Goal: Information Seeking & Learning: Learn about a topic

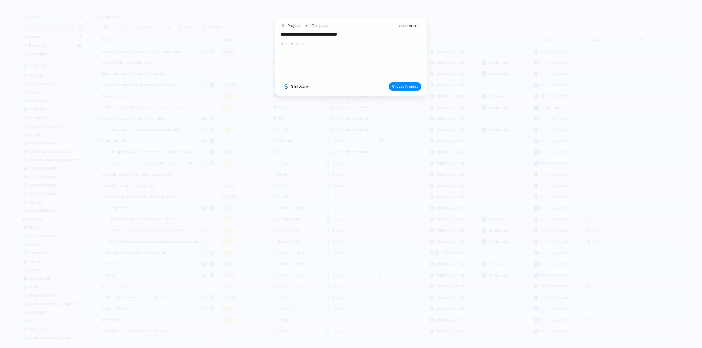
click at [318, 35] on input "**********" at bounding box center [351, 34] width 140 height 9
type input "**********"
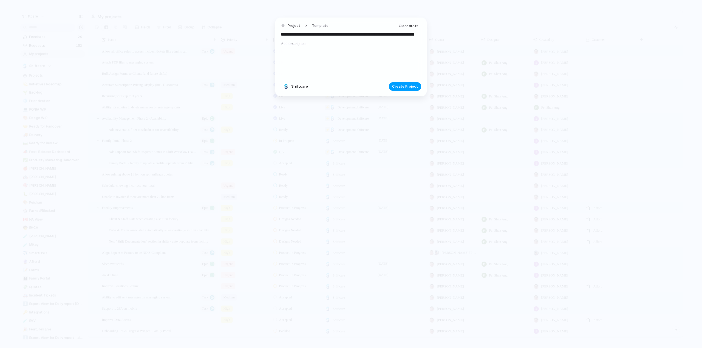
click at [410, 87] on span "Create Project" at bounding box center [405, 86] width 26 height 5
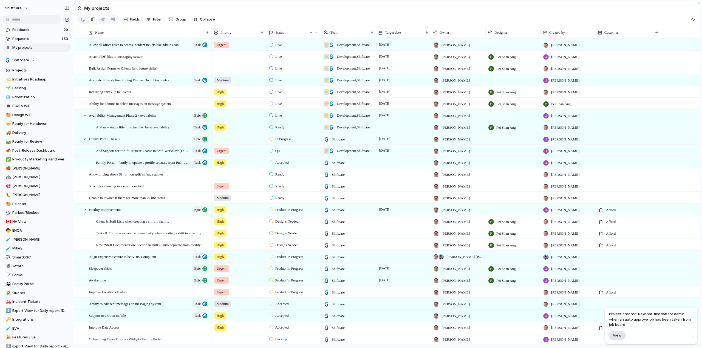
click at [620, 335] on span "View" at bounding box center [617, 335] width 8 height 5
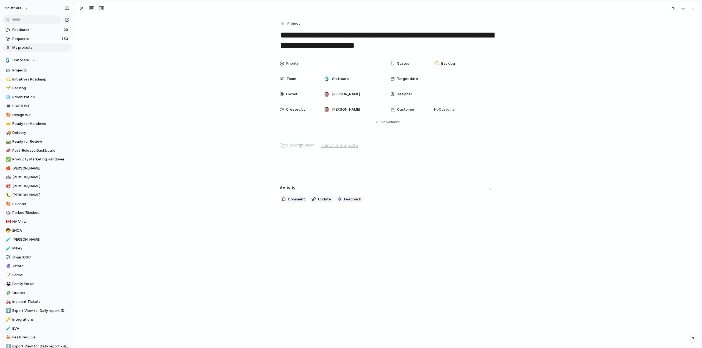
drag, startPoint x: 152, startPoint y: 118, endPoint x: 144, endPoint y: 114, distance: 9.3
click at [152, 118] on div "Priority Status Backlog Team Shiftcare Target date Owner Paul Slater Designer C…" at bounding box center [387, 91] width 612 height 67
click at [84, 10] on div "button" at bounding box center [81, 8] width 7 height 7
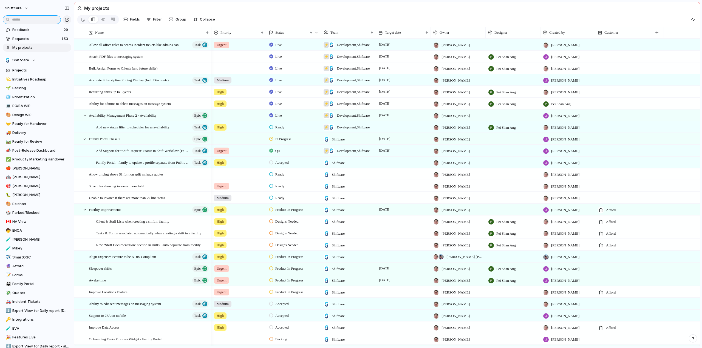
drag, startPoint x: 24, startPoint y: 21, endPoint x: 26, endPoint y: 12, distance: 9.2
click at [24, 21] on input "text" at bounding box center [32, 19] width 58 height 9
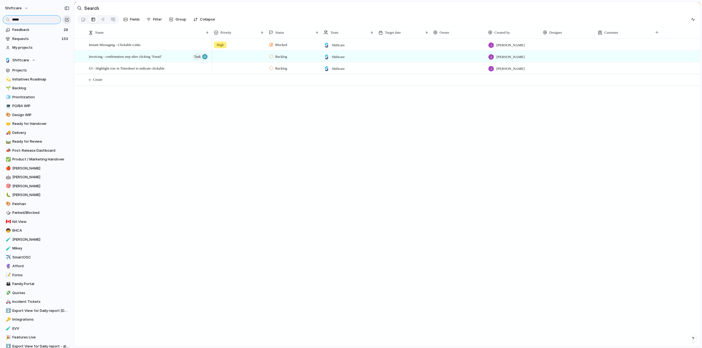
type input "*****"
click at [67, 20] on div "button" at bounding box center [67, 20] width 4 height 4
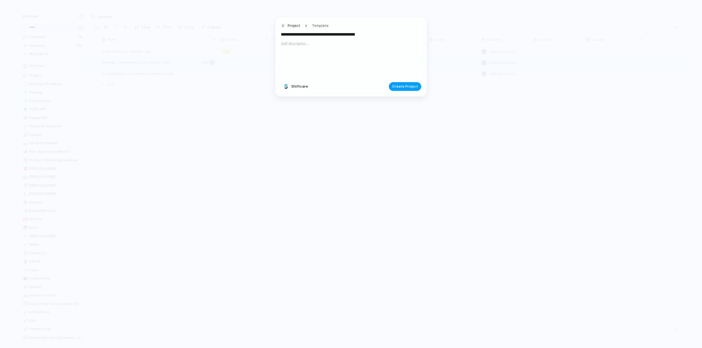
type input "**********"
click at [399, 84] on span "Create Project" at bounding box center [405, 86] width 26 height 5
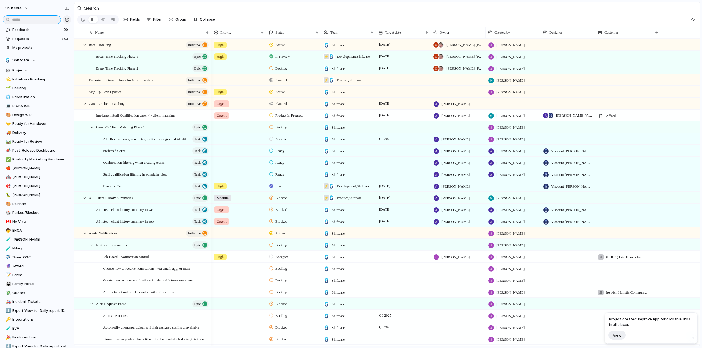
click at [45, 18] on input "text" at bounding box center [32, 19] width 58 height 9
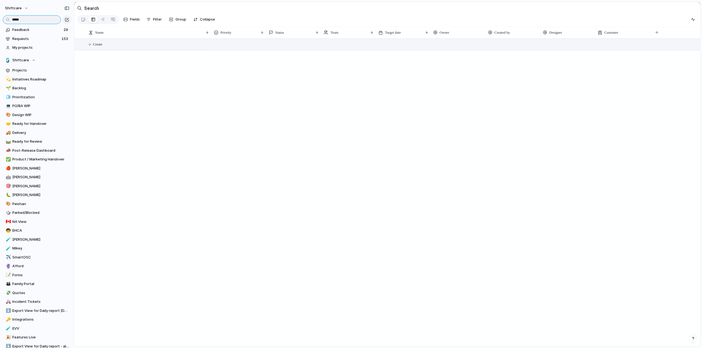
type input "*****"
drag, startPoint x: 97, startPoint y: 47, endPoint x: 116, endPoint y: 49, distance: 19.8
click at [97, 47] on span "Create" at bounding box center [97, 44] width 9 height 5
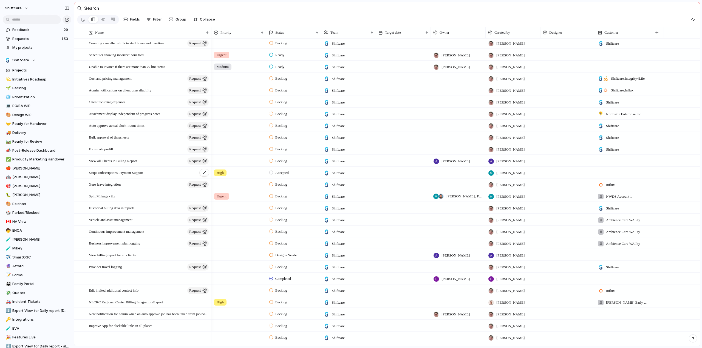
scroll to position [13219, 0]
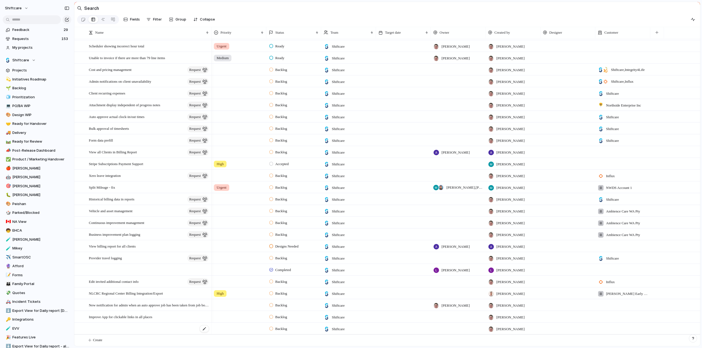
click at [104, 327] on div at bounding box center [149, 328] width 121 height 11
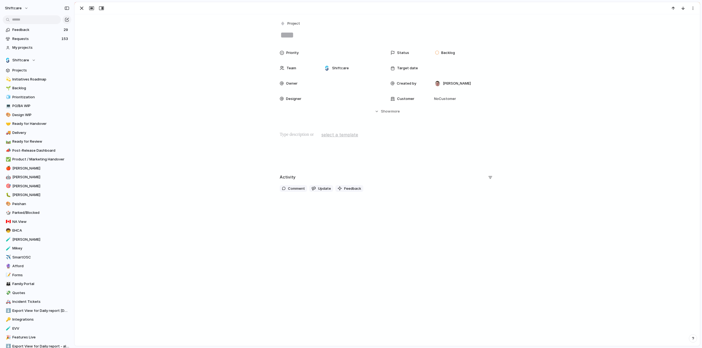
click at [300, 35] on textarea at bounding box center [387, 35] width 215 height 12
type textarea "**********"
click at [339, 85] on div at bounding box center [352, 84] width 60 height 6
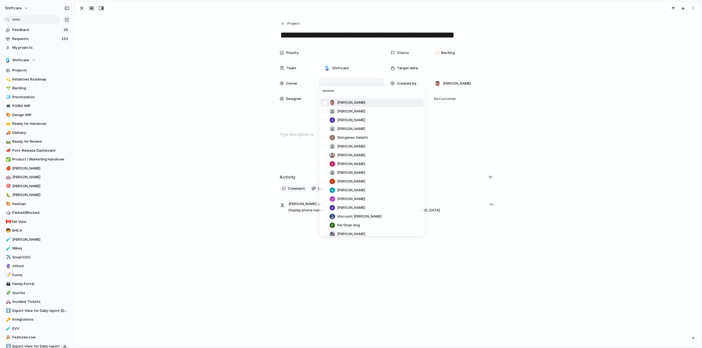
click at [324, 103] on div at bounding box center [325, 103] width 10 height 10
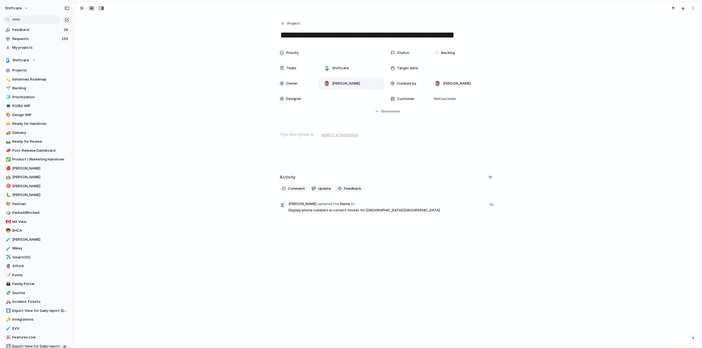
click at [218, 120] on div "[PERSON_NAME] [PERSON_NAME] [PERSON_NAME] He Giórgenes [PERSON_NAME] [PERSON_NA…" at bounding box center [351, 174] width 702 height 348
click at [393, 109] on span "more" at bounding box center [395, 111] width 9 height 5
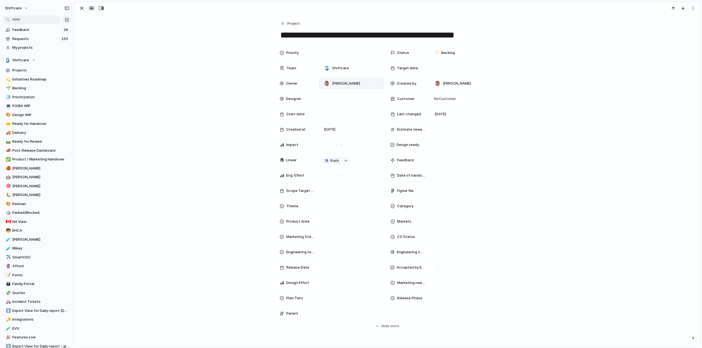
click at [426, 221] on div "Markets" at bounding box center [442, 221] width 104 height 11
drag, startPoint x: 426, startPoint y: 221, endPoint x: 447, endPoint y: 223, distance: 21.5
click at [448, 223] on div "Global AU CA US UK Add-on" at bounding box center [351, 174] width 702 height 348
click at [438, 220] on div at bounding box center [462, 222] width 60 height 6
click at [436, 260] on div at bounding box center [436, 260] width 10 height 10
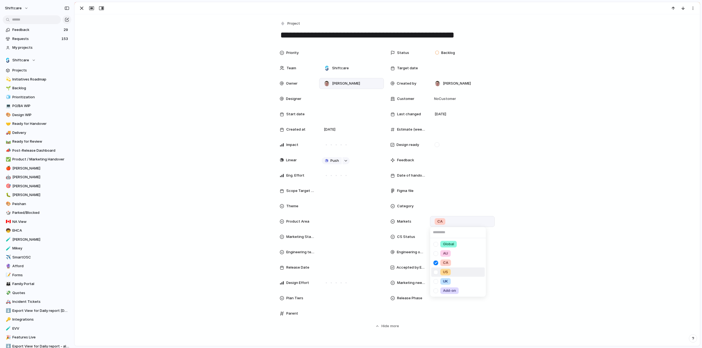
click at [433, 273] on div at bounding box center [436, 273] width 10 height 10
drag, startPoint x: 166, startPoint y: 242, endPoint x: 313, endPoint y: 173, distance: 162.3
click at [166, 242] on div "Global AU CA US UK Add-on" at bounding box center [351, 174] width 702 height 348
click at [331, 52] on div at bounding box center [352, 53] width 60 height 6
drag, startPoint x: 330, startPoint y: 81, endPoint x: 181, endPoint y: 68, distance: 149.1
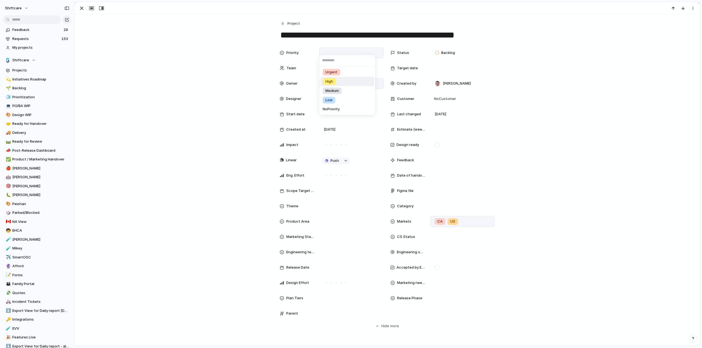
click at [330, 81] on span "High" at bounding box center [329, 81] width 8 height 5
click at [83, 8] on div "button" at bounding box center [81, 8] width 7 height 7
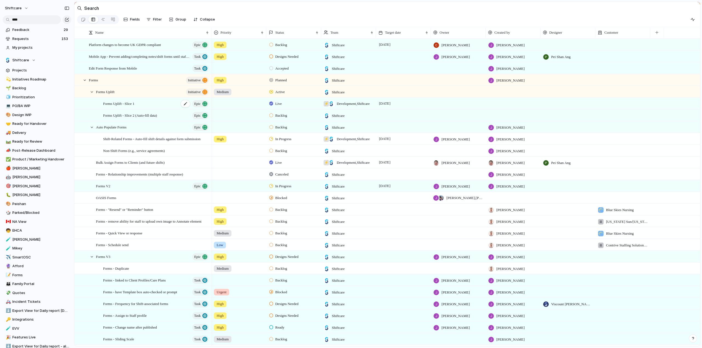
click at [117, 107] on span "Forms Uplift - Slice 1" at bounding box center [118, 103] width 31 height 6
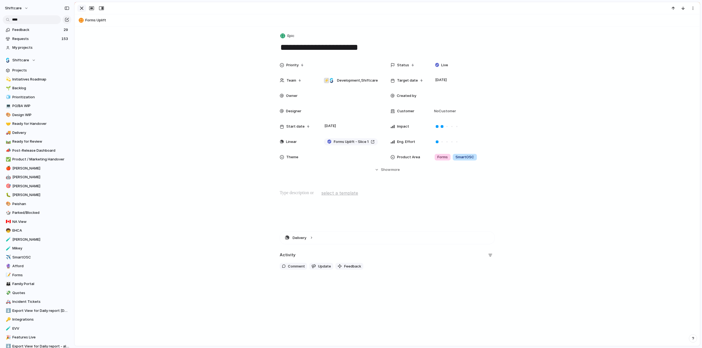
click at [80, 10] on div "button" at bounding box center [81, 8] width 7 height 7
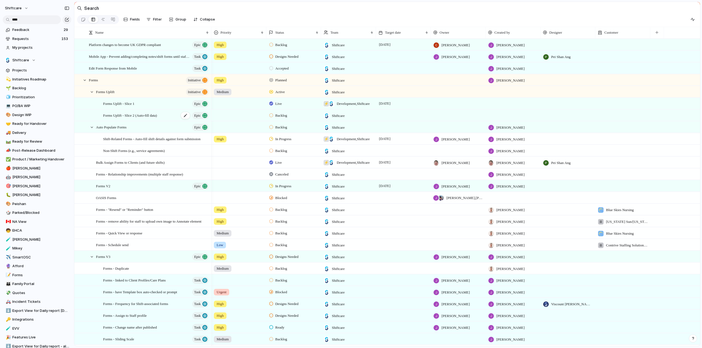
click at [119, 118] on span "Forms Uplift - Slice 2 (Auto-fill data)" at bounding box center [130, 115] width 54 height 6
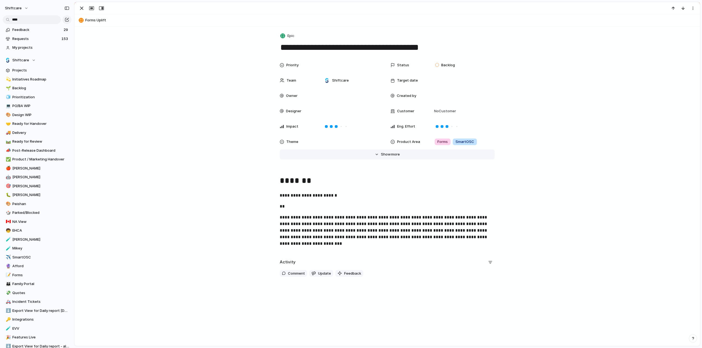
click at [377, 151] on button "Hide Show more" at bounding box center [387, 155] width 215 height 10
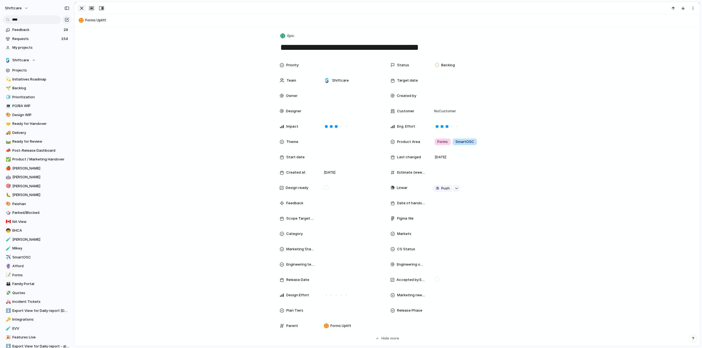
click at [82, 8] on div "button" at bounding box center [81, 8] width 7 height 7
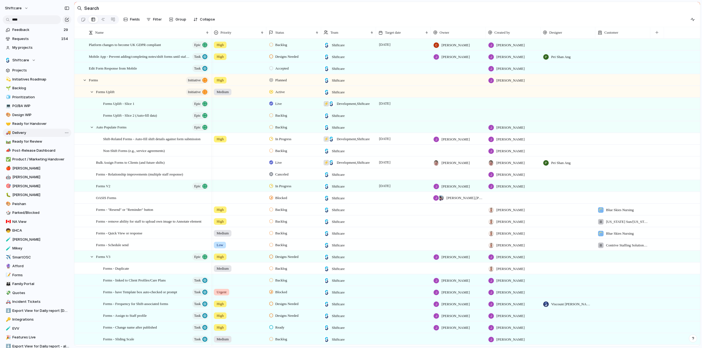
click at [21, 132] on span "Delivery" at bounding box center [40, 132] width 57 height 5
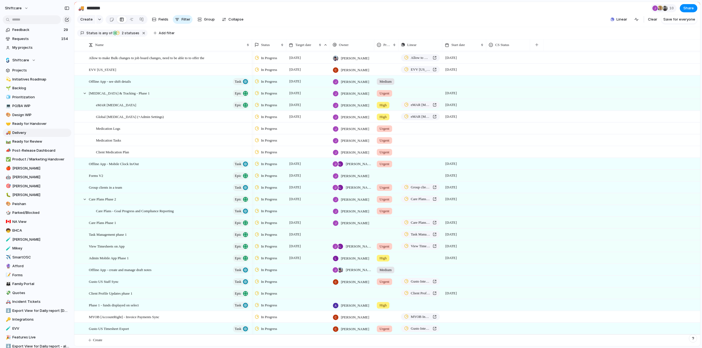
scroll to position [39, 0]
drag, startPoint x: 82, startPoint y: 197, endPoint x: 86, endPoint y: 199, distance: 3.6
click at [82, 197] on div "Care Plans Phase 2 Epic" at bounding box center [163, 199] width 177 height 11
click at [85, 200] on div at bounding box center [84, 199] width 5 height 5
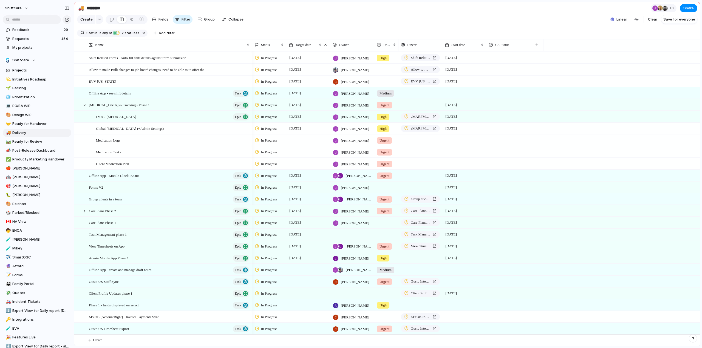
scroll to position [0, 0]
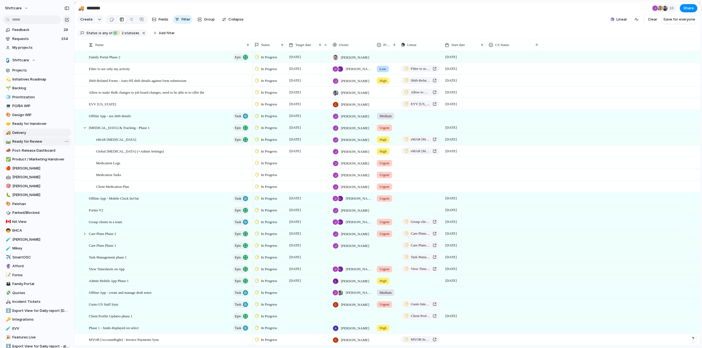
click at [20, 141] on span "Ready for Review" at bounding box center [40, 141] width 57 height 5
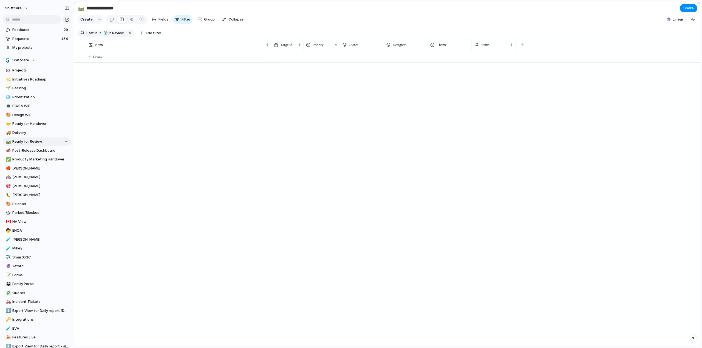
click at [19, 141] on span "Ready for Review" at bounding box center [40, 141] width 57 height 5
click at [18, 126] on span "Ready for Handover" at bounding box center [40, 123] width 57 height 5
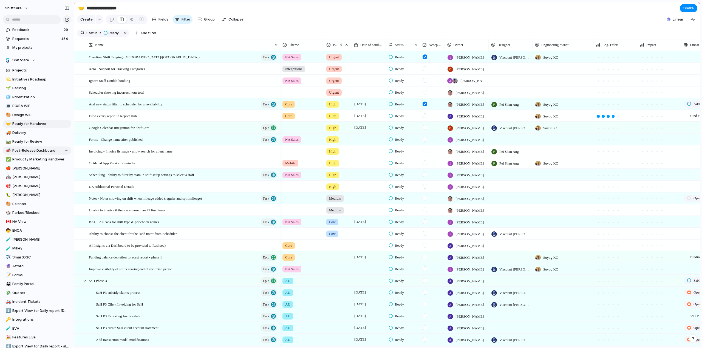
click at [24, 150] on span "Post-Release Dashboard" at bounding box center [40, 150] width 57 height 5
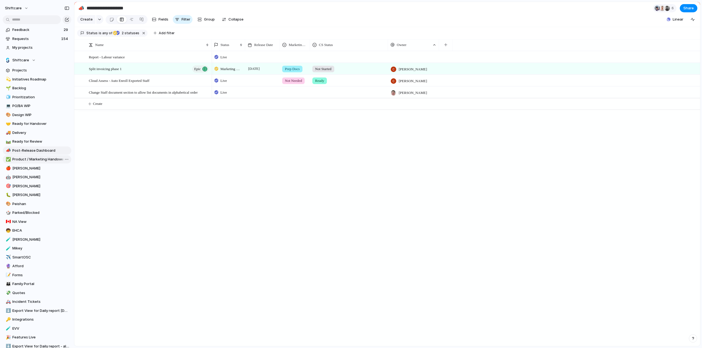
click at [23, 158] on span "Product / Marketing Handover" at bounding box center [40, 159] width 57 height 5
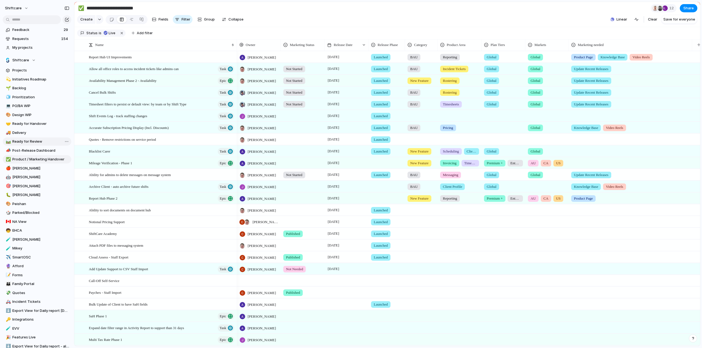
click at [23, 142] on span "Ready for Review" at bounding box center [40, 141] width 57 height 5
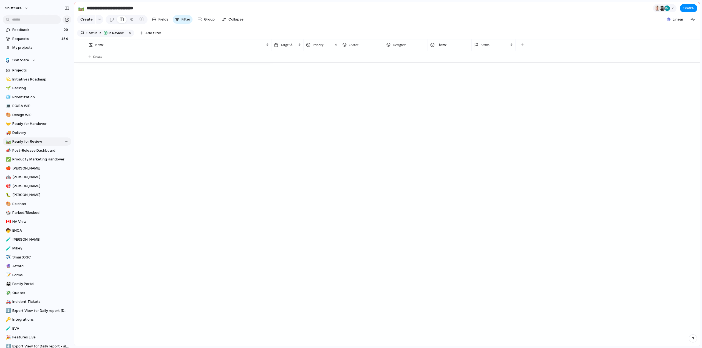
type input "**********"
click at [95, 34] on span "Status" at bounding box center [91, 33] width 11 height 5
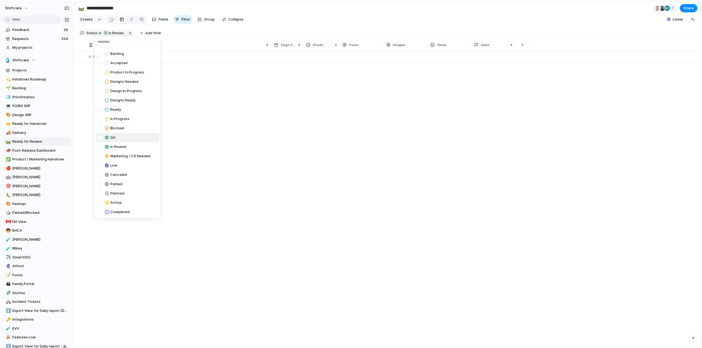
drag, startPoint x: 99, startPoint y: 138, endPoint x: 99, endPoint y: 144, distance: 5.8
click at [99, 138] on div at bounding box center [100, 137] width 5 height 5
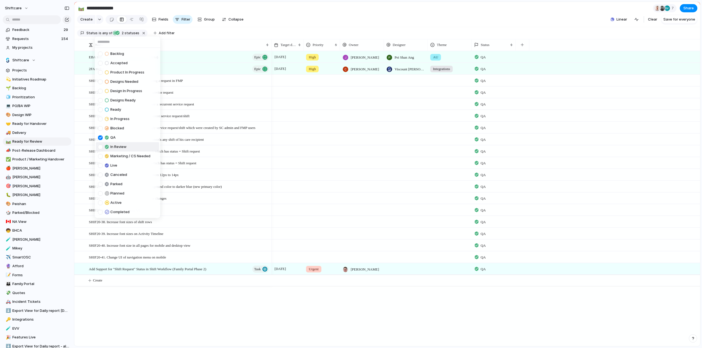
click at [99, 148] on div at bounding box center [100, 147] width 5 height 5
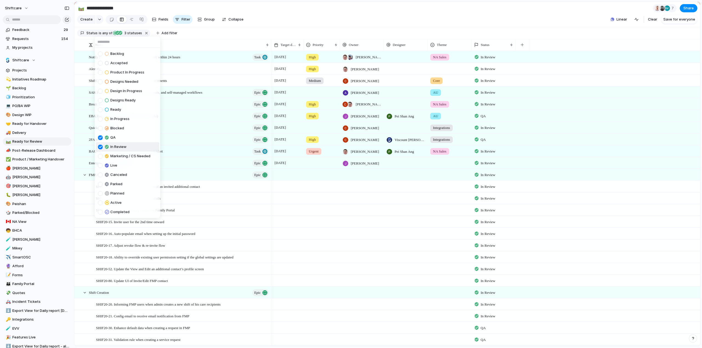
click at [99, 148] on div at bounding box center [100, 147] width 5 height 5
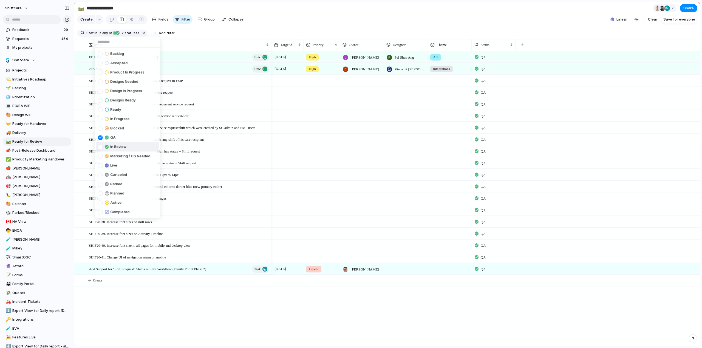
click at [99, 148] on div at bounding box center [100, 147] width 5 height 5
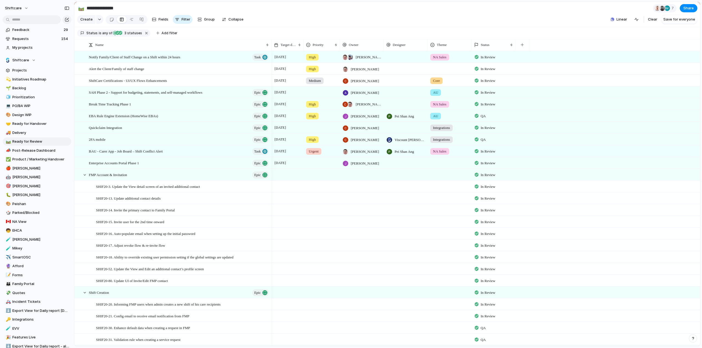
drag, startPoint x: 232, startPoint y: 25, endPoint x: 189, endPoint y: 41, distance: 45.9
click at [232, 25] on div "Backlog Accepted Product In Progress Designs Needed Design In Progress Designs …" at bounding box center [351, 174] width 702 height 348
click at [124, 35] on span "3" at bounding box center [125, 33] width 4 height 4
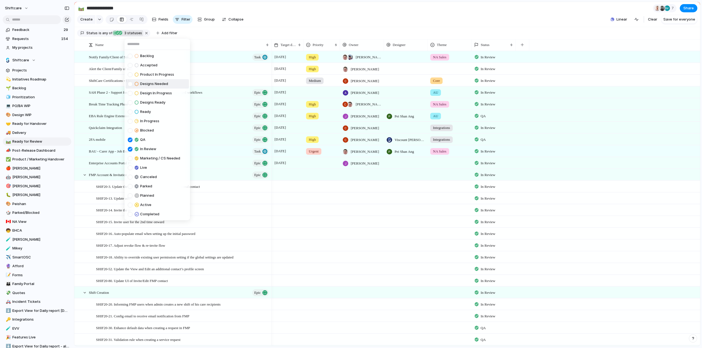
click at [220, 45] on div "Backlog Accepted Product In Progress Designs Needed Design In Progress Designs …" at bounding box center [351, 174] width 702 height 348
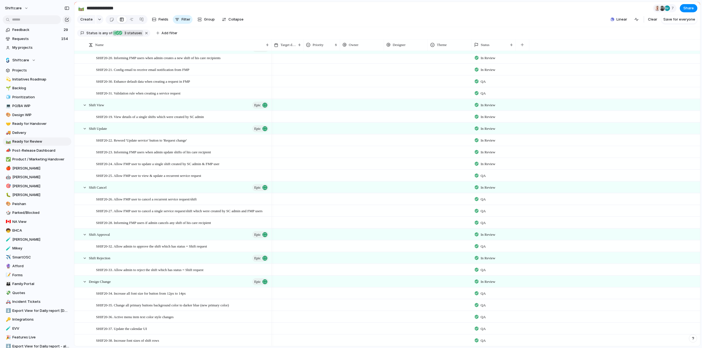
scroll to position [369, 0]
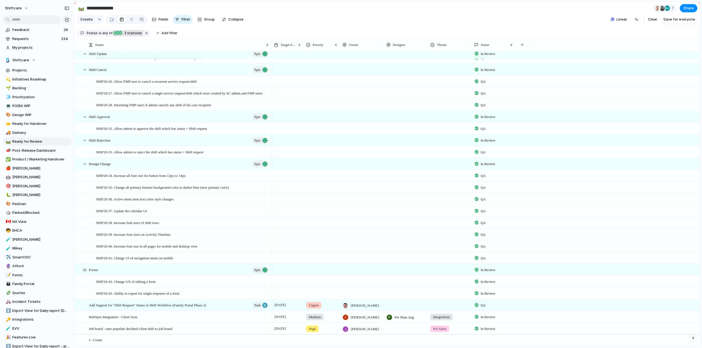
click at [84, 269] on div at bounding box center [84, 270] width 5 height 5
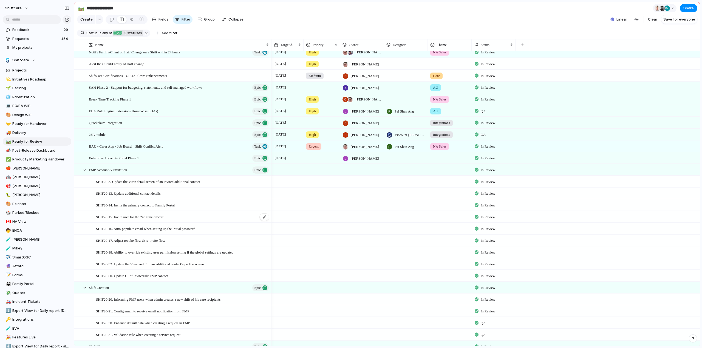
scroll to position [0, 0]
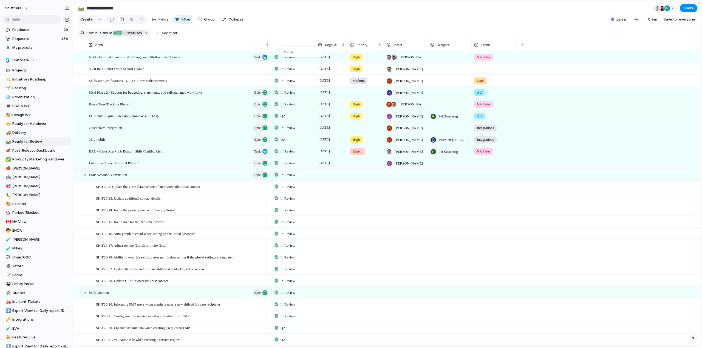
drag, startPoint x: 486, startPoint y: 48, endPoint x: 266, endPoint y: 60, distance: 219.9
click at [142, 60] on span "Notify Family/Client of Staff Change on a Shift within 24 hours" at bounding box center [134, 57] width 91 height 6
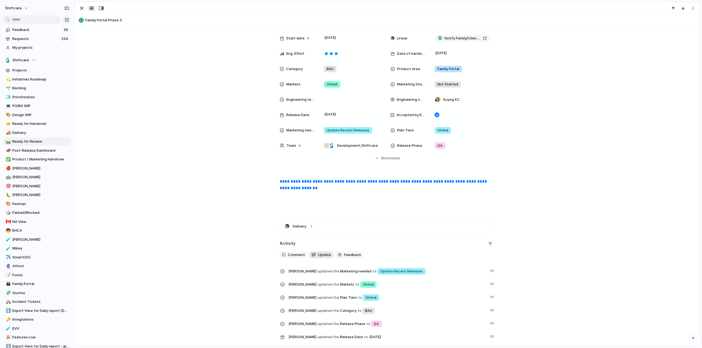
scroll to position [110, 0]
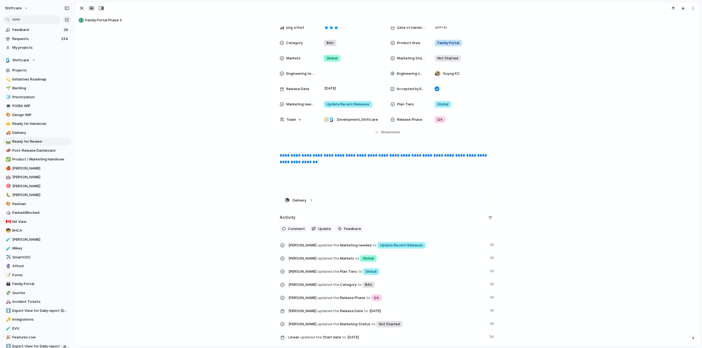
click at [297, 171] on div "**********" at bounding box center [387, 169] width 612 height 35
click at [273, 156] on div "**********" at bounding box center [387, 169] width 612 height 35
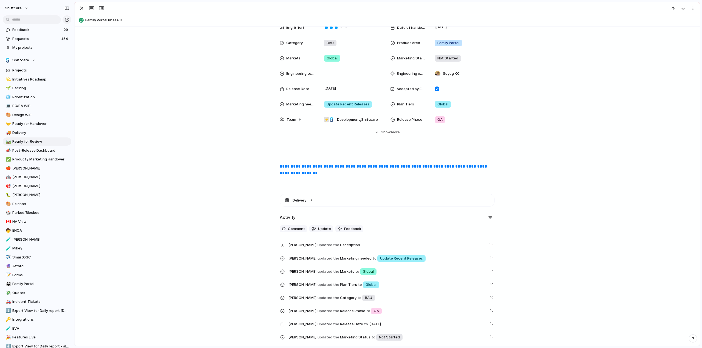
click at [302, 150] on div "**********" at bounding box center [387, 316] width 625 height 799
click at [286, 151] on div "**********" at bounding box center [387, 316] width 625 height 799
click at [291, 156] on p at bounding box center [387, 155] width 215 height 7
click at [203, 140] on div "Status In Review Target date [DATE] Priority High Owner [PERSON_NAME] , [PERSON…" at bounding box center [387, 53] width 612 height 184
click at [300, 153] on span "**********" at bounding box center [321, 155] width 82 height 4
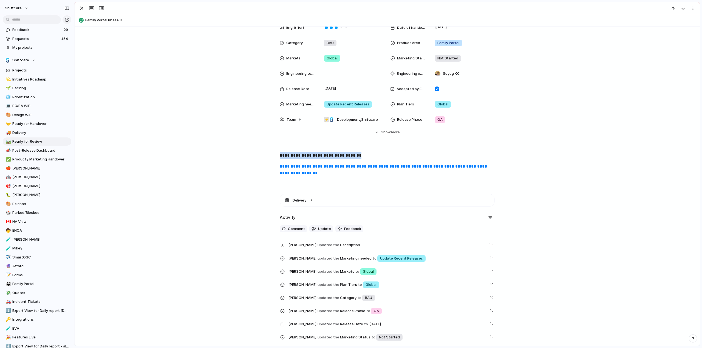
click at [300, 153] on span "**********" at bounding box center [321, 155] width 82 height 4
copy span "**********"
click at [284, 184] on div "**********" at bounding box center [387, 169] width 612 height 35
click at [337, 172] on p "**********" at bounding box center [387, 169] width 215 height 13
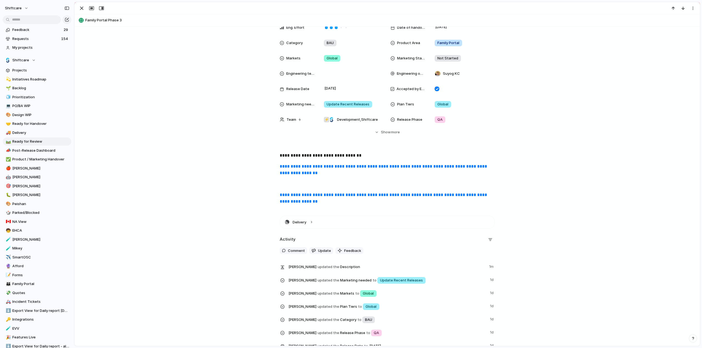
click at [299, 181] on p at bounding box center [387, 184] width 215 height 7
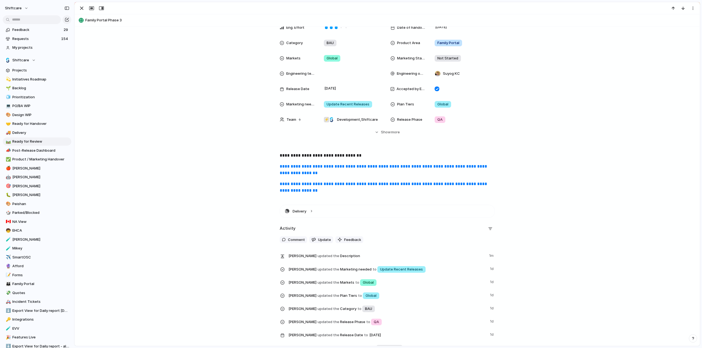
click at [301, 186] on link "**********" at bounding box center [384, 187] width 208 height 11
click at [298, 165] on link "**********" at bounding box center [384, 169] width 208 height 11
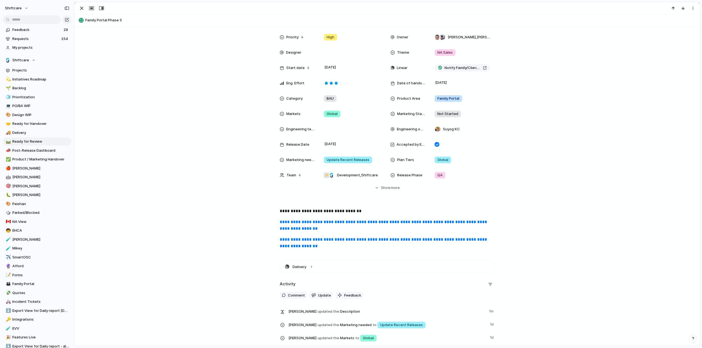
scroll to position [0, 0]
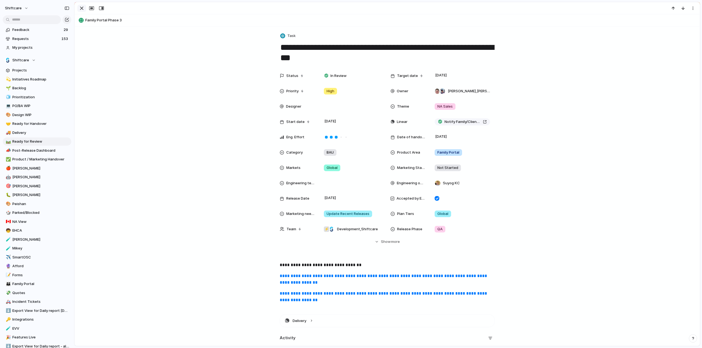
click at [81, 7] on div "button" at bounding box center [81, 8] width 7 height 7
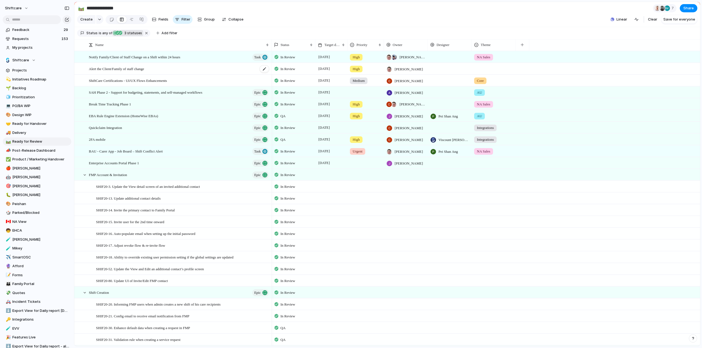
click at [161, 73] on div "Alert the Client/Family of staff change" at bounding box center [179, 68] width 181 height 11
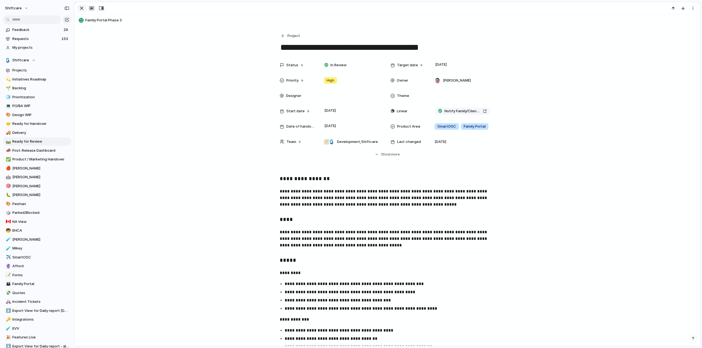
click at [80, 8] on div "button" at bounding box center [81, 8] width 7 height 7
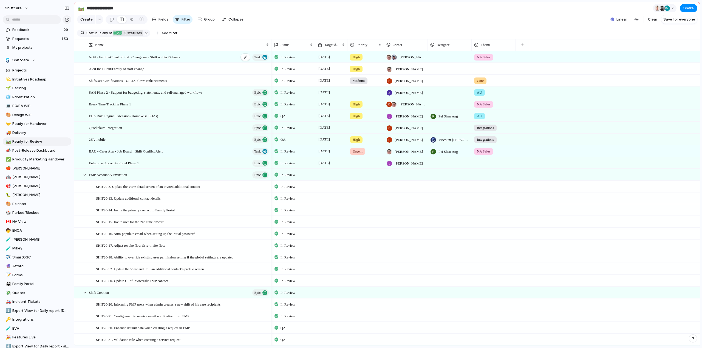
click at [133, 60] on span "Notify Family/Client of Staff Change on a Shift within 24 hours" at bounding box center [134, 57] width 91 height 6
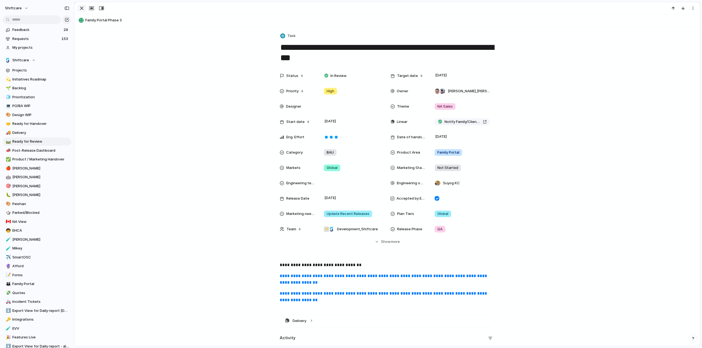
click at [82, 9] on div "button" at bounding box center [81, 8] width 7 height 7
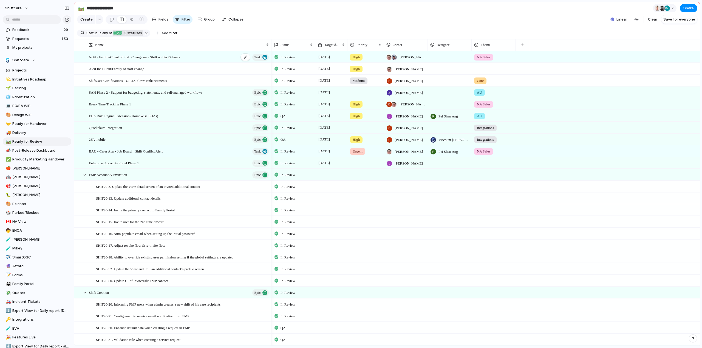
click at [120, 57] on span "Notify Family/Client of Staff Change on a Shift within 24 hours" at bounding box center [134, 57] width 91 height 6
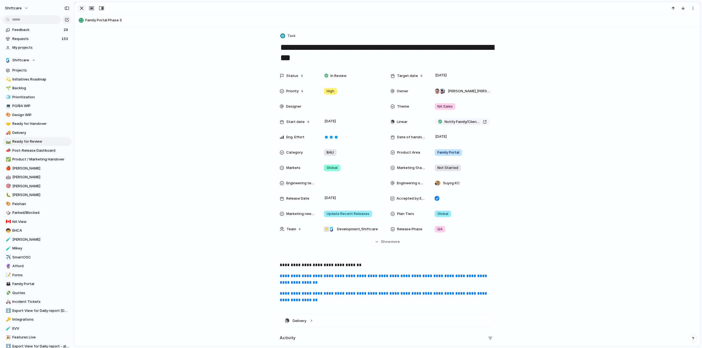
click at [78, 9] on div "button" at bounding box center [81, 8] width 7 height 7
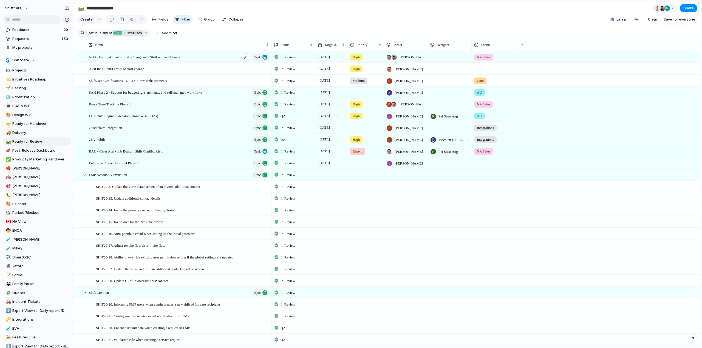
click at [132, 60] on span "Notify Family/Client of Staff Change on a Shift within 24 hours" at bounding box center [134, 57] width 91 height 6
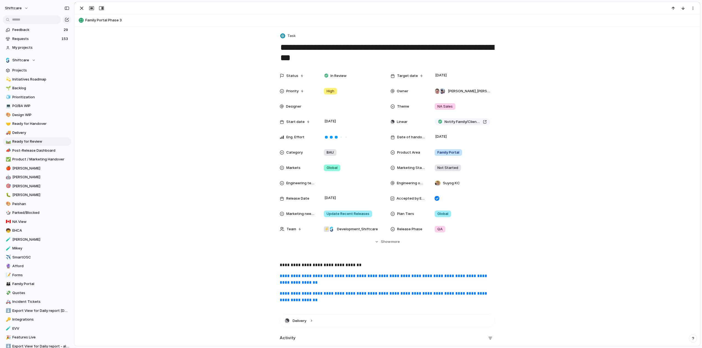
click at [105, 19] on span "Family Portal Phase 3" at bounding box center [391, 20] width 612 height 5
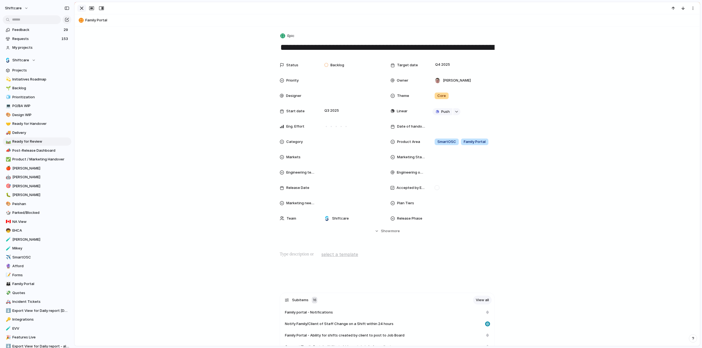
click at [80, 7] on div "button" at bounding box center [81, 8] width 7 height 7
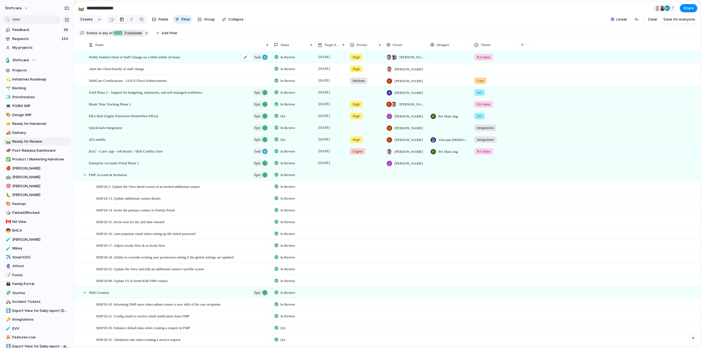
click at [175, 60] on span "Notify Family/Client of Staff Change on a Shift within 24 hours" at bounding box center [134, 57] width 91 height 6
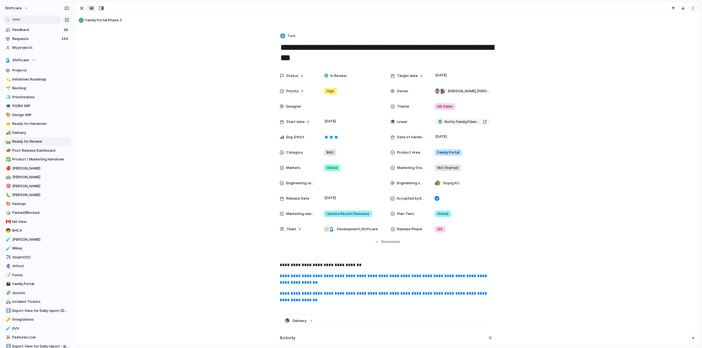
click at [691, 9] on div "button" at bounding box center [692, 8] width 4 height 4
click at [158, 43] on div "Mark as duplicate Delete" at bounding box center [351, 174] width 702 height 348
click at [81, 9] on div "button" at bounding box center [81, 8] width 7 height 7
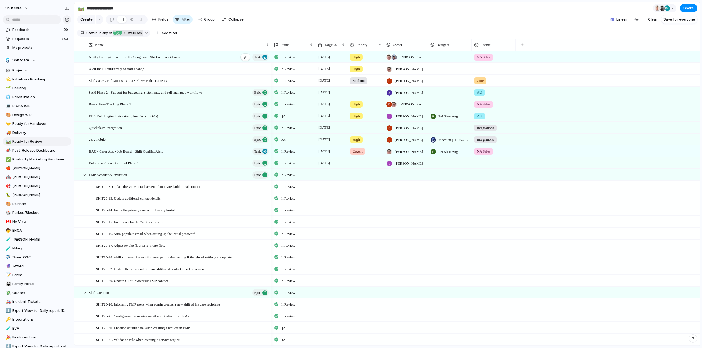
click at [129, 60] on span "Notify Family/Client of Staff Change on a Shift within 24 hours" at bounding box center [134, 57] width 91 height 6
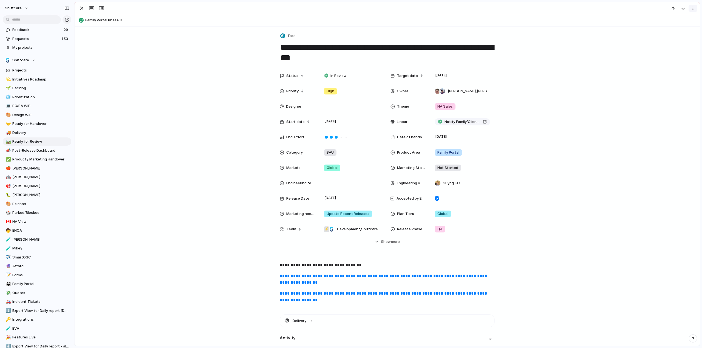
click at [695, 8] on button "button" at bounding box center [692, 8] width 9 height 7
click at [675, 19] on span "Mark as duplicate" at bounding box center [678, 19] width 31 height 5
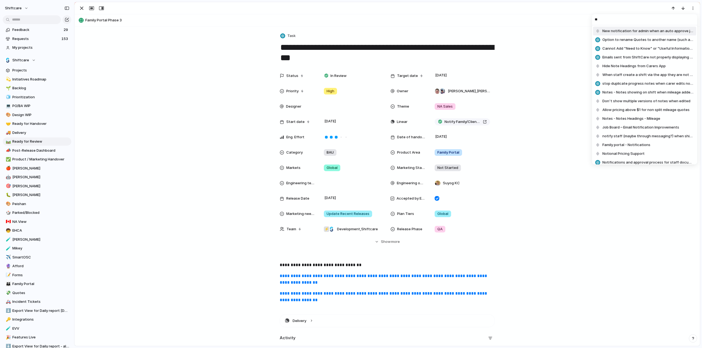
type input "*"
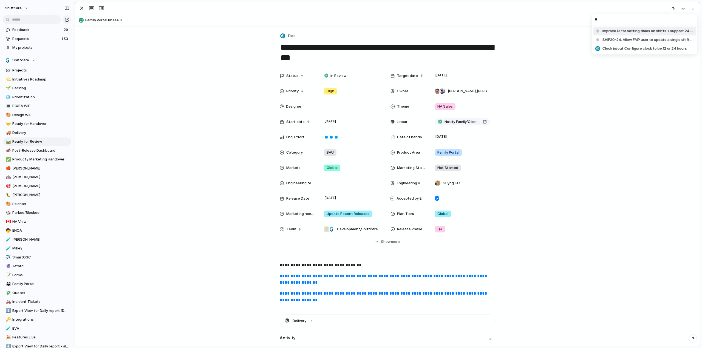
type input "*"
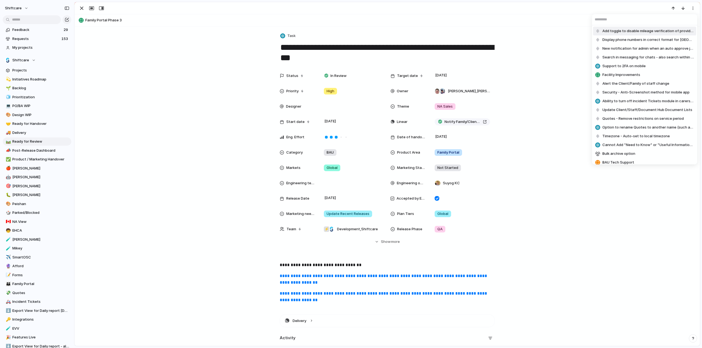
click at [83, 10] on div "Add toggle to disable mileage verification of provider travel Display phone num…" at bounding box center [351, 174] width 702 height 348
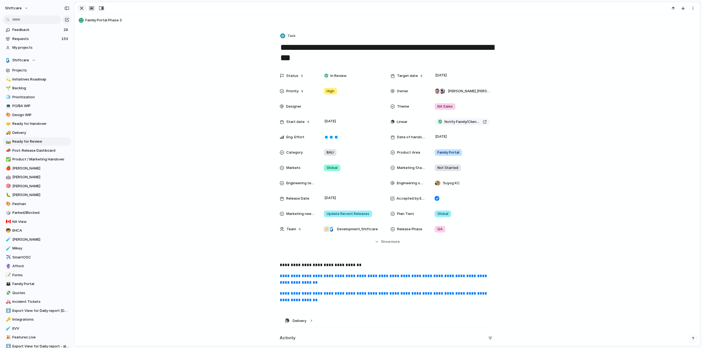
click at [81, 7] on div "button" at bounding box center [81, 8] width 7 height 7
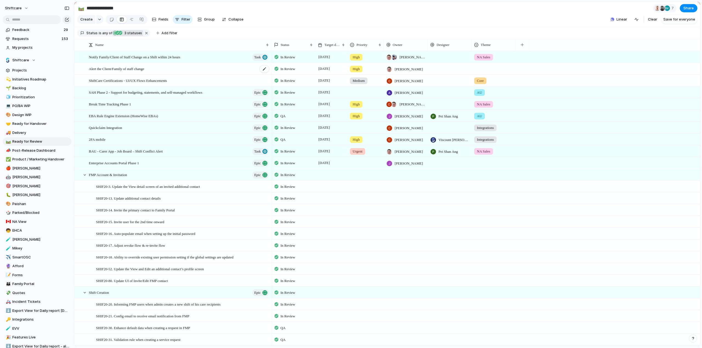
click at [132, 72] on span "Alert the Client/Family of staff change" at bounding box center [116, 69] width 55 height 6
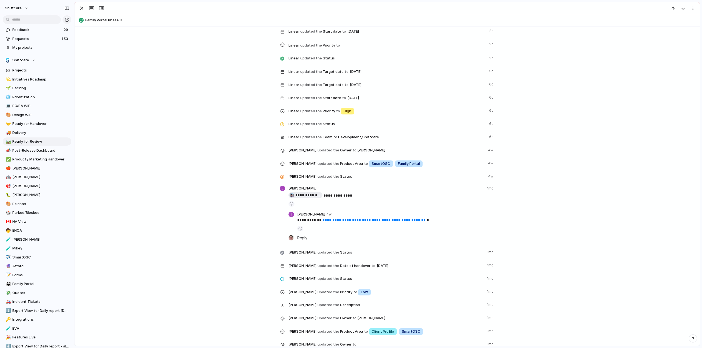
scroll to position [850, 0]
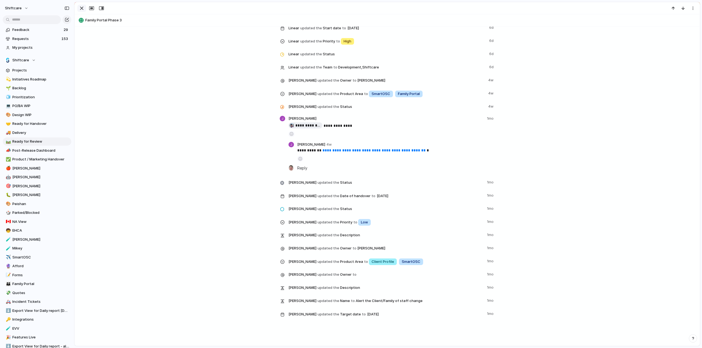
click at [81, 7] on div "button" at bounding box center [81, 8] width 7 height 7
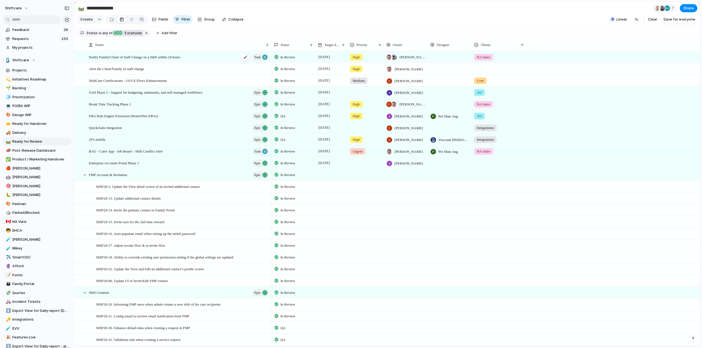
click at [105, 59] on span "Notify Family/Client of Staff Change on a Shift within 24 hours" at bounding box center [134, 57] width 91 height 6
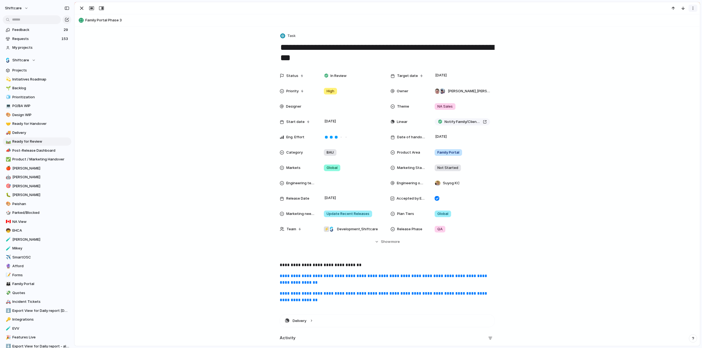
click at [691, 9] on div "button" at bounding box center [692, 8] width 4 height 4
click at [672, 18] on span "Mark as duplicate" at bounding box center [678, 19] width 31 height 5
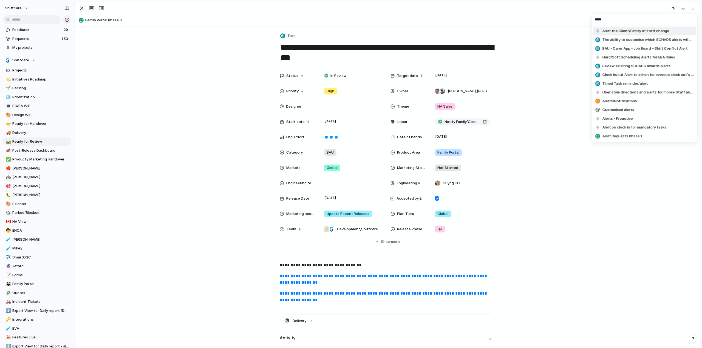
type input "*****"
click at [661, 29] on span "Alert the Client/Family of staff change" at bounding box center [635, 31] width 67 height 5
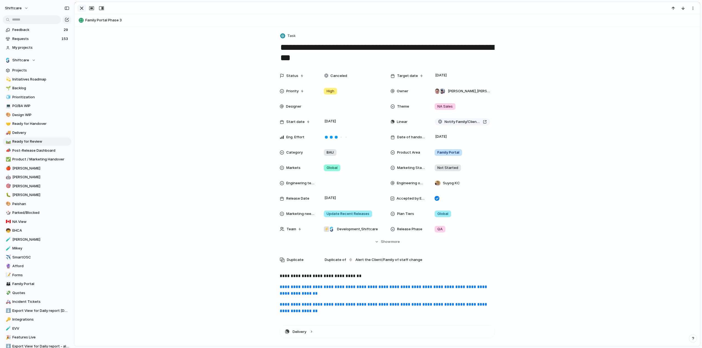
click at [81, 9] on div "button" at bounding box center [81, 8] width 7 height 7
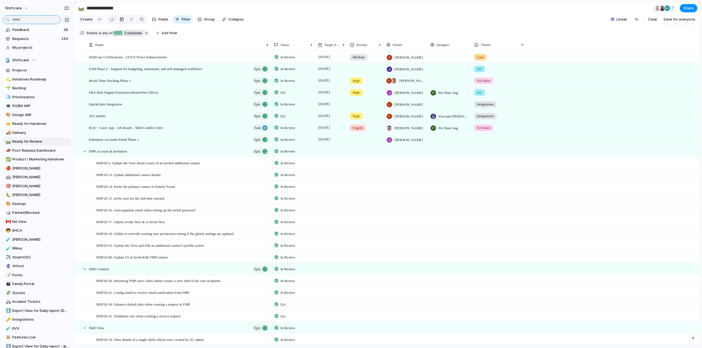
click at [29, 16] on input "text" at bounding box center [32, 19] width 58 height 9
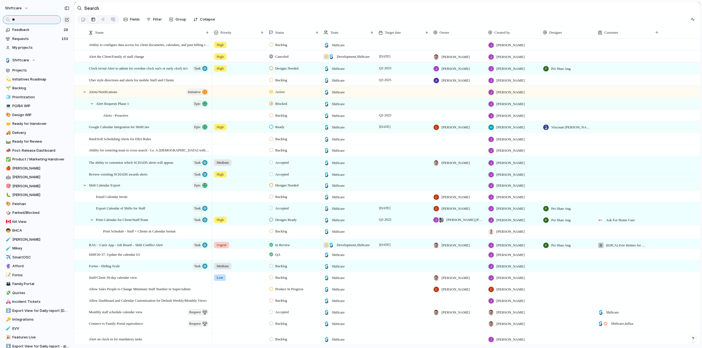
type input "*"
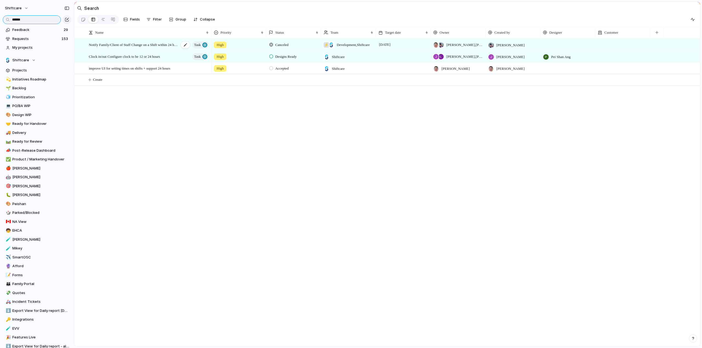
type input "******"
click at [117, 48] on span "Notify Family/Client of Staff Change on a Shift within 24 hours" at bounding box center [134, 44] width 90 height 6
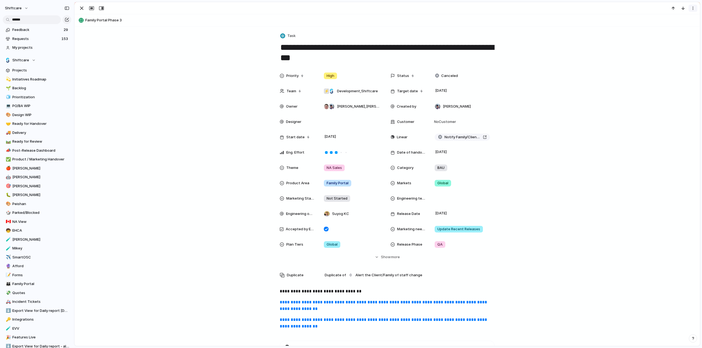
click at [691, 8] on div "button" at bounding box center [692, 8] width 4 height 4
click at [681, 18] on span "Mark as duplicate" at bounding box center [678, 19] width 31 height 5
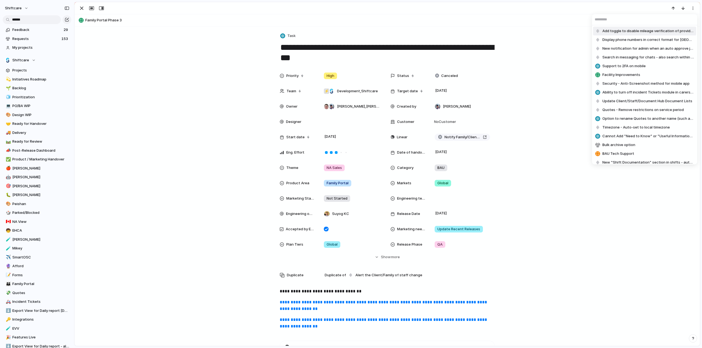
click at [547, 71] on div "Add toggle to disable mileage verification of provider travel Display phone num…" at bounding box center [351, 174] width 702 height 348
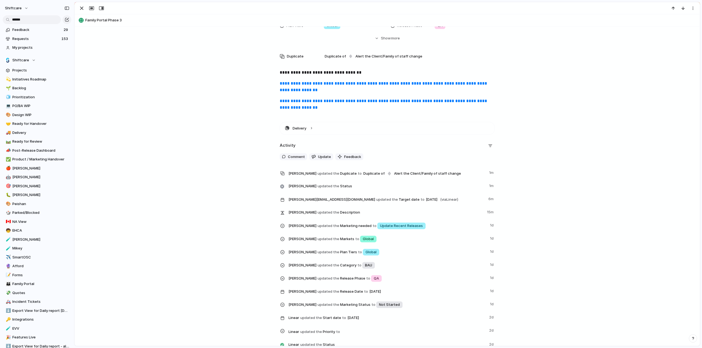
scroll to position [219, 0]
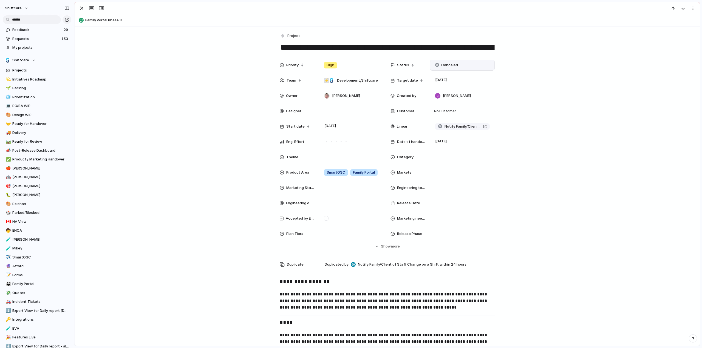
click at [446, 65] on span "Canceled" at bounding box center [449, 64] width 17 height 5
drag, startPoint x: 446, startPoint y: 182, endPoint x: 437, endPoint y: 160, distance: 23.8
click at [446, 182] on span "In Review" at bounding box center [447, 181] width 16 height 5
click at [445, 127] on span "Notify Family/Client of Staff Change on a Shift within 24 hours" at bounding box center [462, 126] width 36 height 5
click at [83, 9] on div "button" at bounding box center [81, 8] width 7 height 7
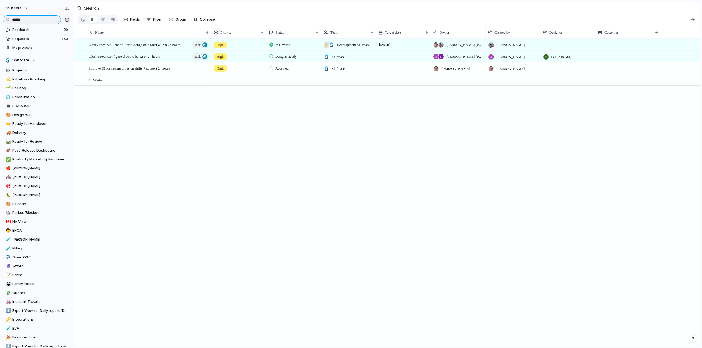
drag, startPoint x: 45, startPoint y: 16, endPoint x: -4, endPoint y: 13, distance: 49.7
click at [0, 13] on html "shiftcare ****** Feedback 29 Requests 153 My projects Shiftcare Projects 💫 Init…" at bounding box center [351, 174] width 702 height 348
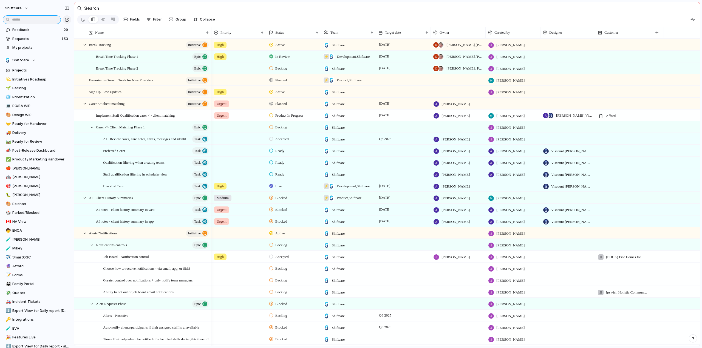
click at [29, 19] on input "text" at bounding box center [32, 19] width 58 height 9
click at [23, 143] on span "Ready for Review" at bounding box center [40, 141] width 57 height 5
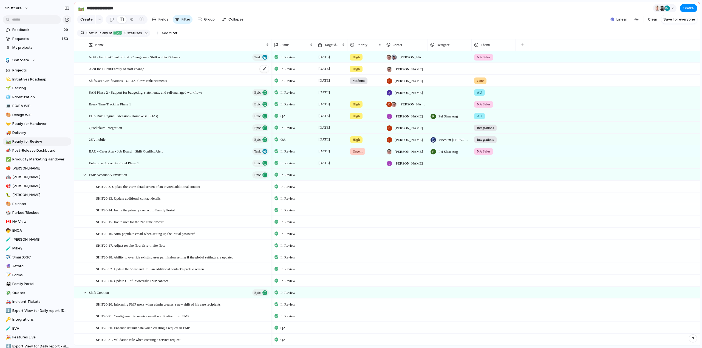
click at [127, 72] on span "Alert the Client/Family of staff change" at bounding box center [116, 69] width 55 height 6
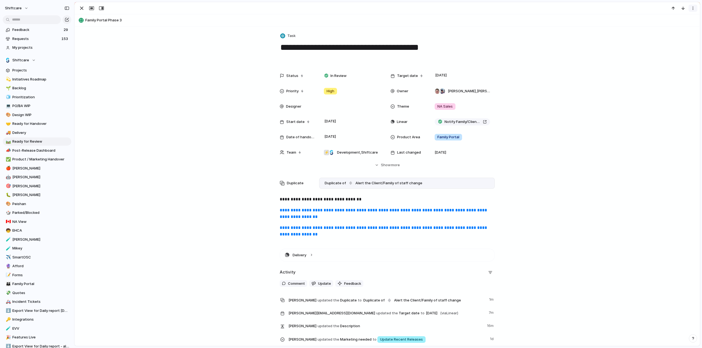
click at [693, 7] on div "button" at bounding box center [692, 8] width 4 height 4
drag, startPoint x: 677, startPoint y: 28, endPoint x: 459, endPoint y: 82, distance: 224.2
click at [677, 28] on li "Delete" at bounding box center [675, 28] width 41 height 9
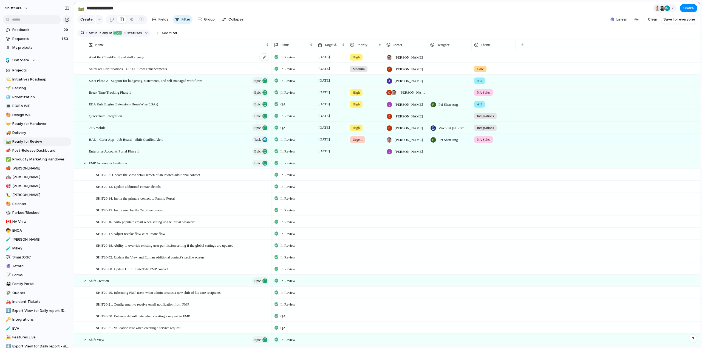
click at [108, 60] on span "Alert the Client/Family of staff change" at bounding box center [116, 57] width 55 height 6
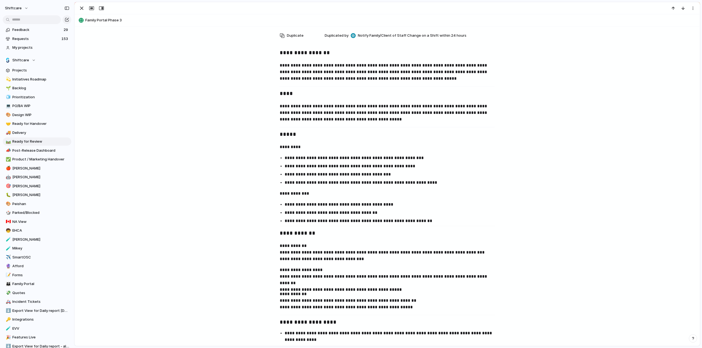
scroll to position [27, 0]
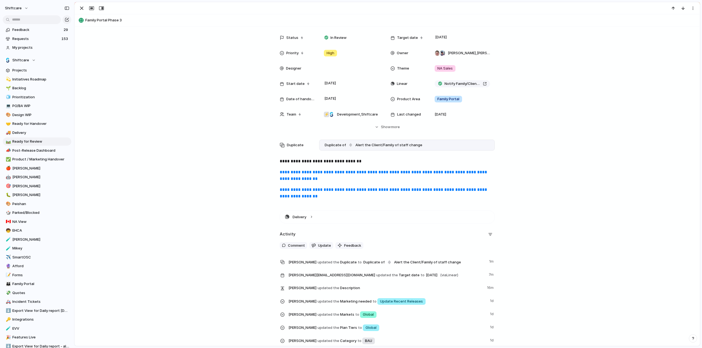
scroll to position [38, 0]
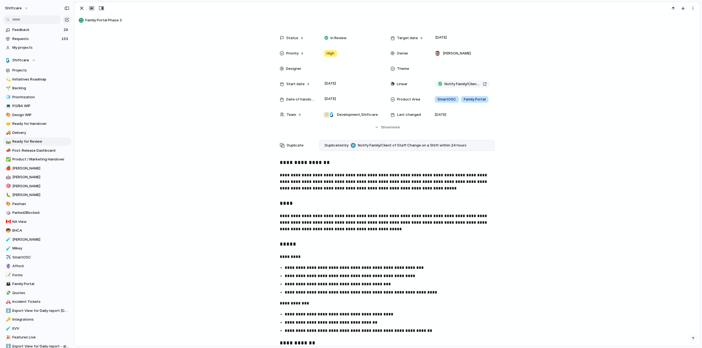
scroll to position [27, 0]
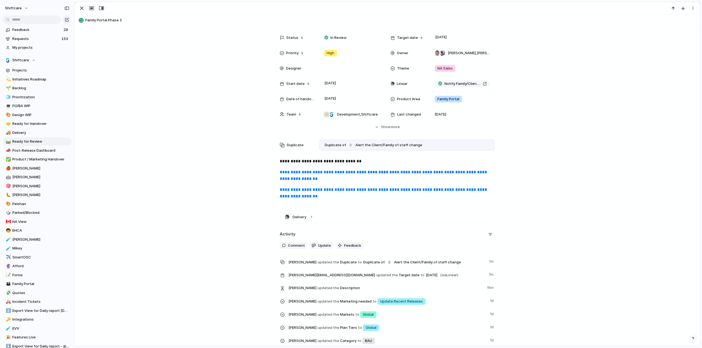
scroll to position [38, 0]
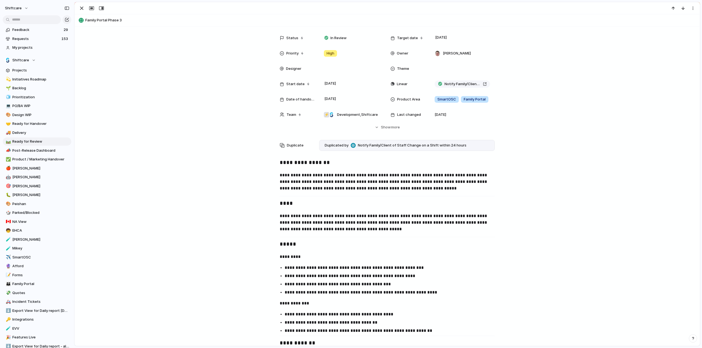
scroll to position [27, 0]
click at [83, 7] on div "button" at bounding box center [81, 8] width 7 height 7
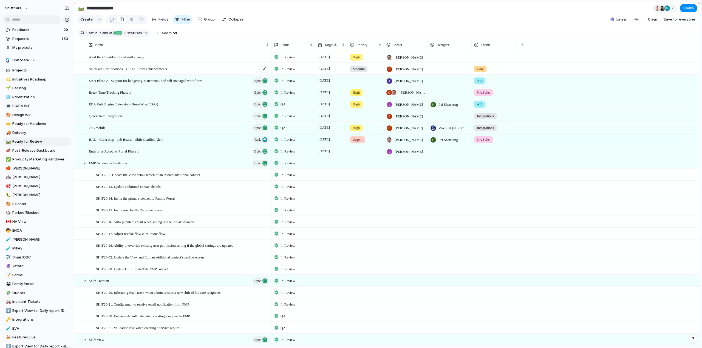
click at [138, 72] on span "ShiftCare Certifications - UI/UX Flows Enhancements" at bounding box center [128, 69] width 78 height 6
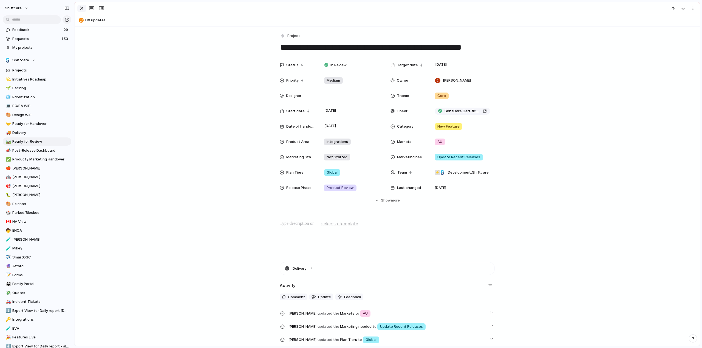
click at [81, 8] on div "button" at bounding box center [81, 8] width 7 height 7
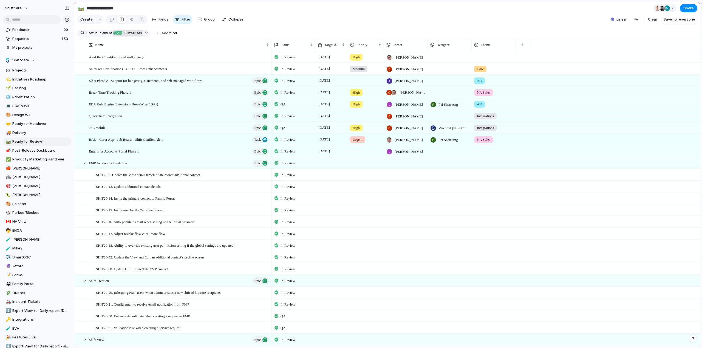
click at [131, 36] on span "3 statuses" at bounding box center [132, 33] width 19 height 5
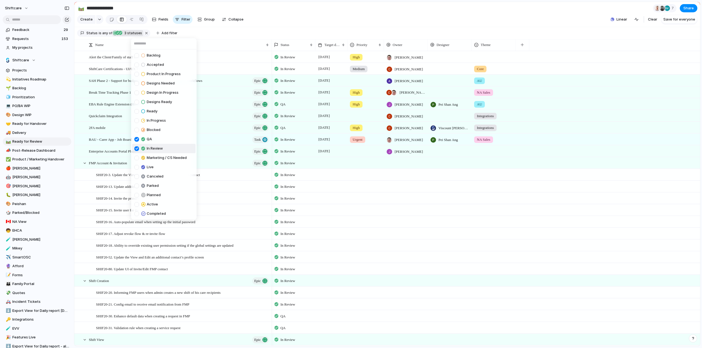
click at [137, 148] on div at bounding box center [136, 148] width 5 height 5
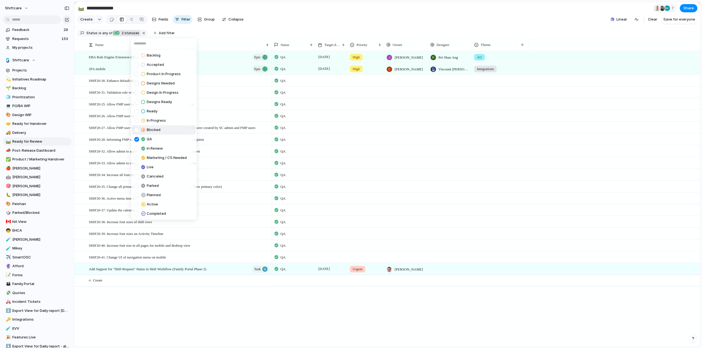
click at [315, 24] on div "Backlog Accepted Product In Progress Designs Needed Design In Progress Designs …" at bounding box center [351, 174] width 702 height 348
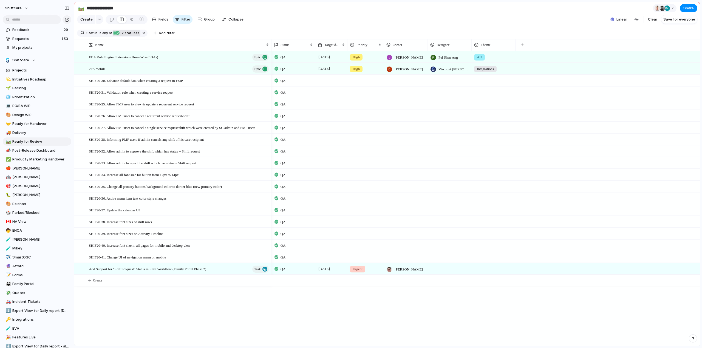
click at [127, 35] on span "2 statuses" at bounding box center [129, 33] width 19 height 5
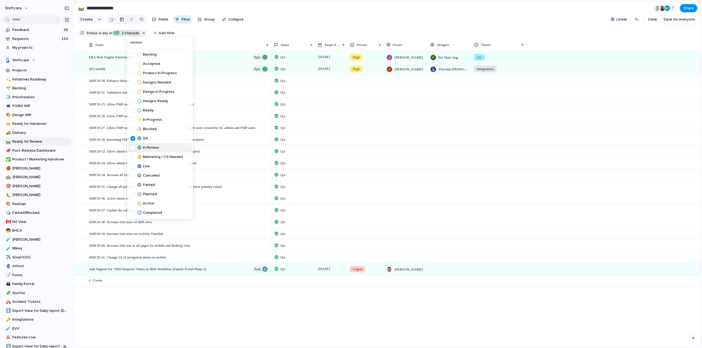
click at [135, 149] on div "In Review" at bounding box center [144, 147] width 29 height 7
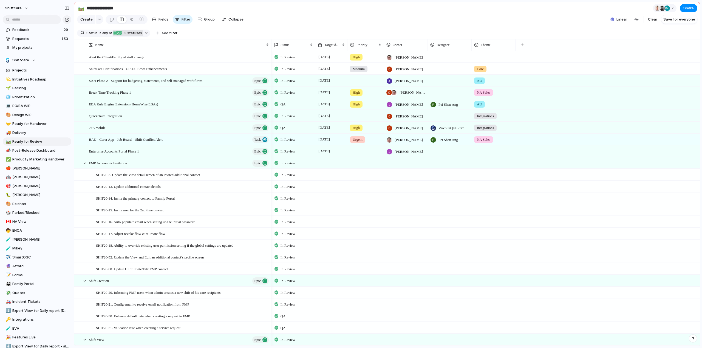
click at [326, 18] on div "Backlog Accepted Product In Progress Designs Needed Design In Progress Designs …" at bounding box center [351, 174] width 702 height 348
click at [39, 20] on input "text" at bounding box center [32, 19] width 58 height 9
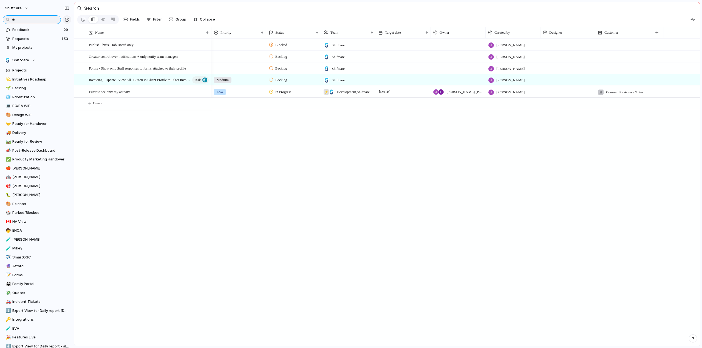
type input "*"
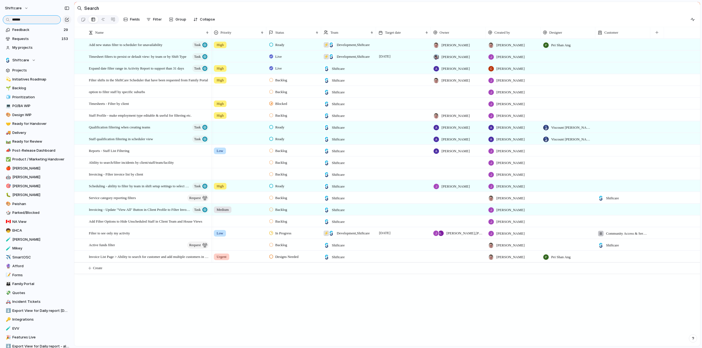
type input "******"
